Goal: Task Accomplishment & Management: Use online tool/utility

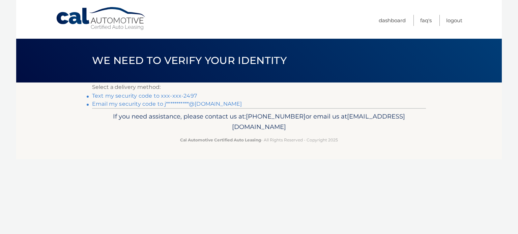
click at [151, 98] on link "Text my security code to xxx-xxx-2497" at bounding box center [144, 96] width 105 height 6
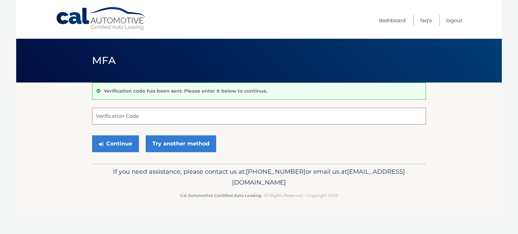
click at [150, 108] on input "Verification Code" at bounding box center [259, 116] width 334 height 17
type input "906975"
drag, startPoint x: 89, startPoint y: 144, endPoint x: 97, endPoint y: 145, distance: 8.5
click at [92, 144] on section "Verification code has been sent. Please enter it below to continue. 906975 Veri…" at bounding box center [258, 123] width 485 height 81
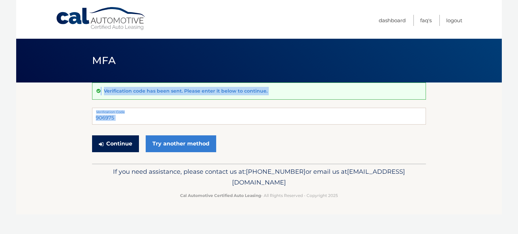
click at [104, 146] on button "Continue" at bounding box center [115, 143] width 47 height 17
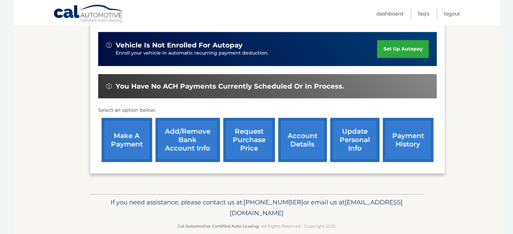
click at [134, 141] on link "make a payment" at bounding box center [126, 140] width 51 height 44
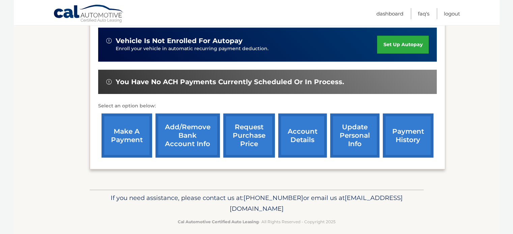
scroll to position [168, 0]
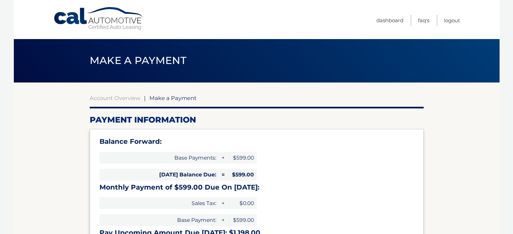
select select "MzZlOGQxMjctMTI3OC00OTczLWJiNzQtMTcyOTYxZWQyOGE4"
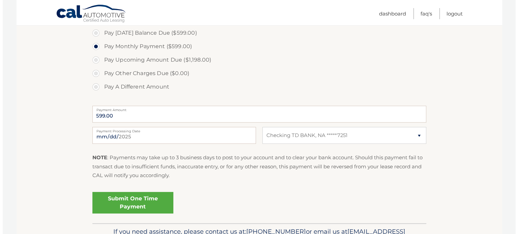
scroll to position [236, 0]
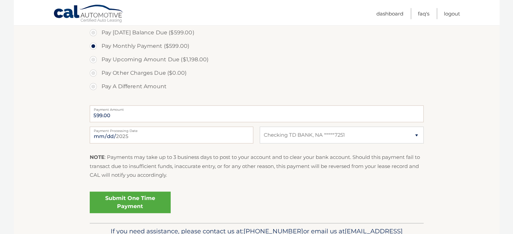
click at [125, 203] on link "Submit One Time Payment" at bounding box center [130, 203] width 81 height 22
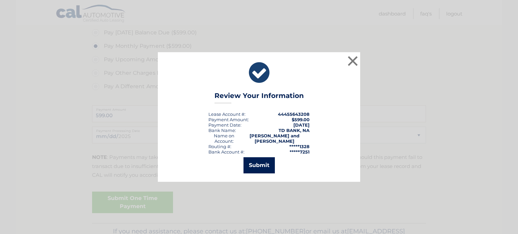
click at [261, 167] on button "Submit" at bounding box center [258, 165] width 31 height 16
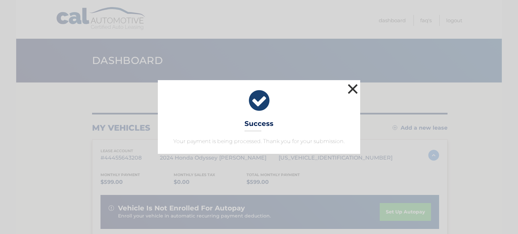
click at [356, 93] on button "×" at bounding box center [352, 88] width 13 height 13
